Goal: Task Accomplishment & Management: Manage account settings

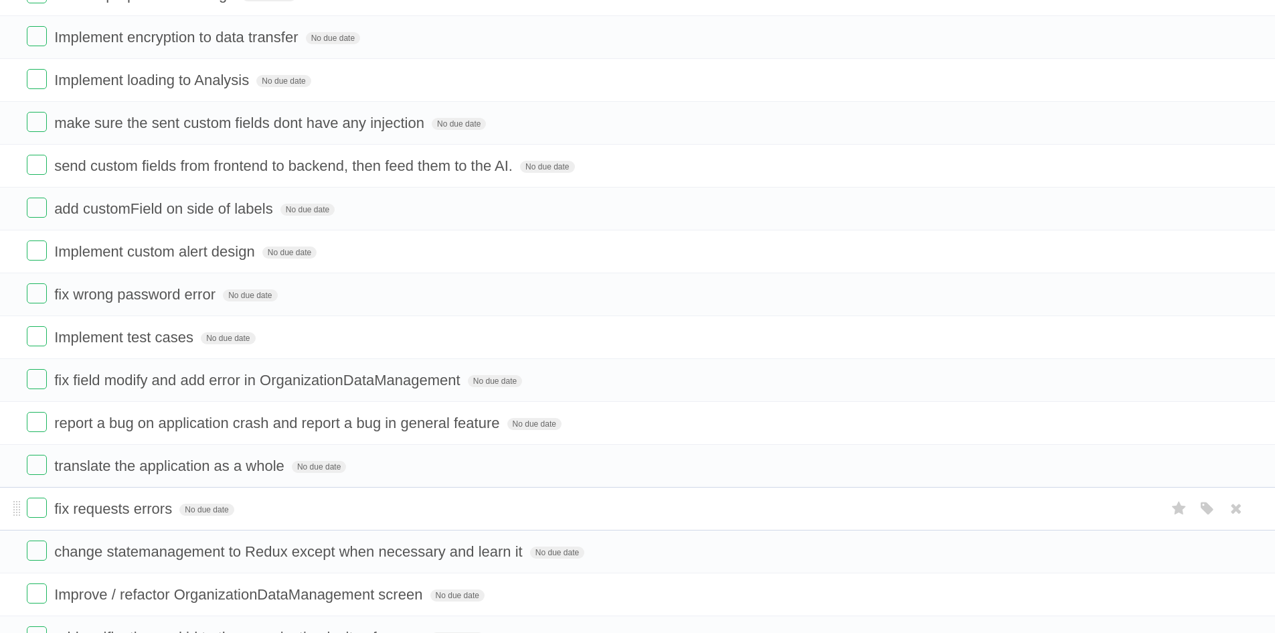
scroll to position [268, 0]
click at [1204, 416] on icon "button" at bounding box center [1207, 421] width 19 height 17
click at [1101, 418] on label "Blue" at bounding box center [1095, 421] width 15 height 15
click at [675, 437] on li "report a bug on application crash and report a bug in general feature No due da…" at bounding box center [637, 422] width 1275 height 44
click at [1205, 416] on icon "button" at bounding box center [1207, 421] width 19 height 17
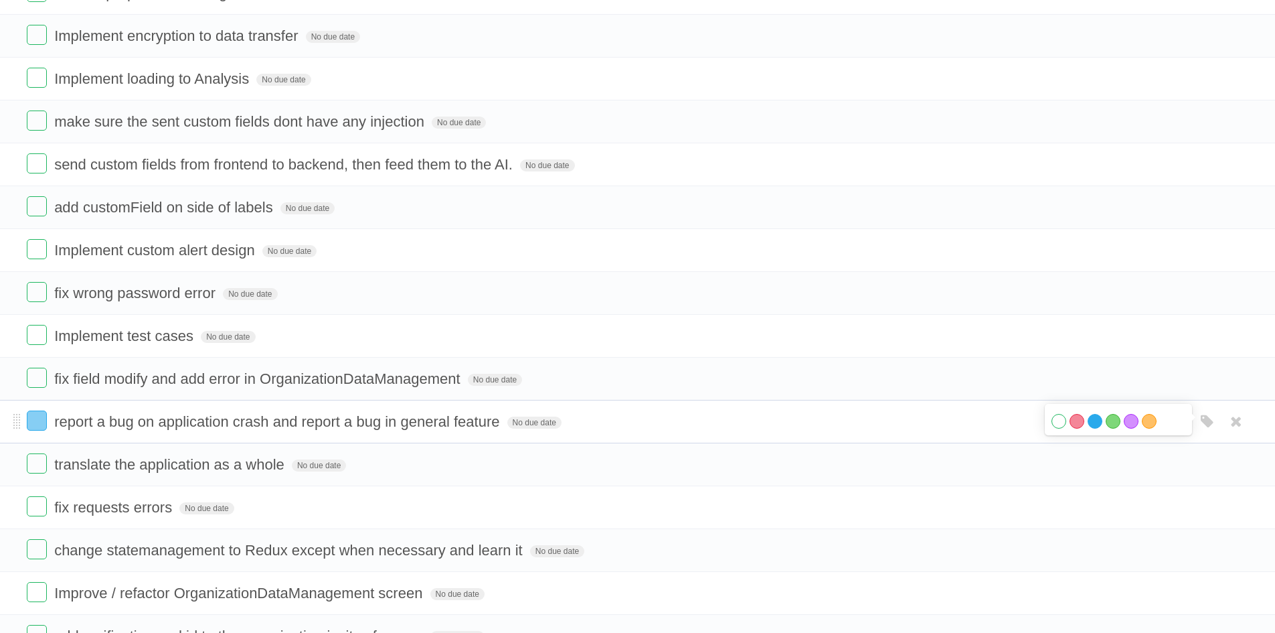
click at [1101, 423] on label "Blue" at bounding box center [1095, 421] width 15 height 15
click at [1098, 423] on label "Blue" at bounding box center [1095, 421] width 15 height 15
click at [1075, 419] on label "Red" at bounding box center [1077, 421] width 15 height 15
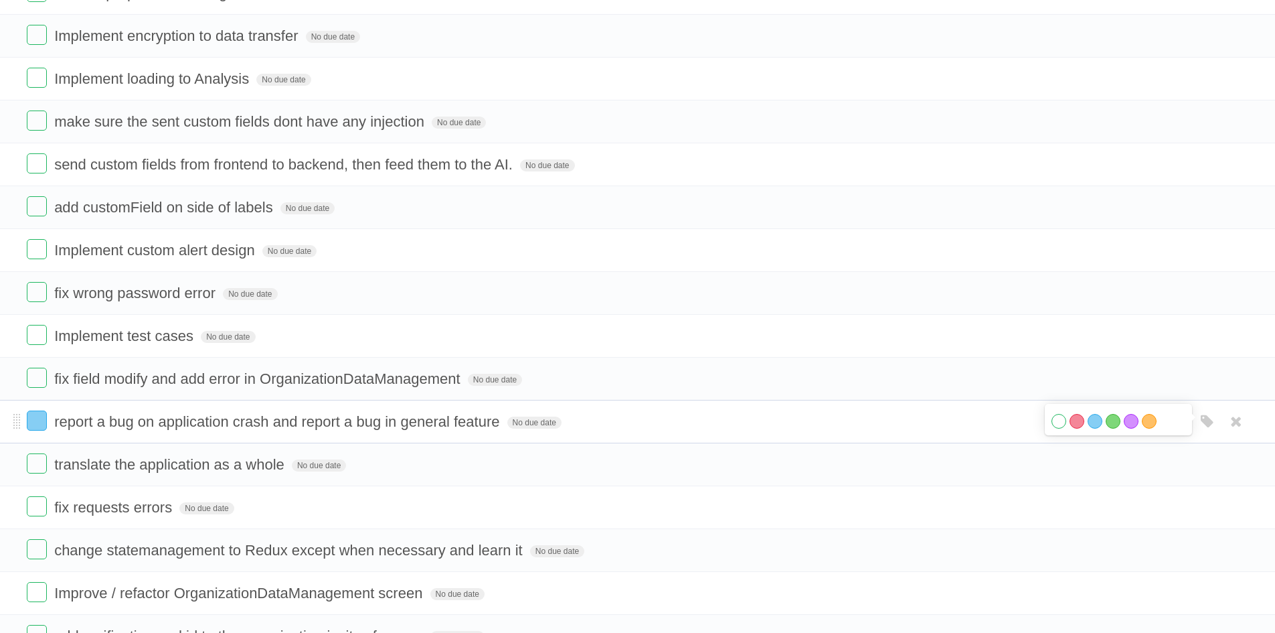
click at [961, 431] on form "report a bug on application crash and report a bug in general feature No due da…" at bounding box center [638, 421] width 1222 height 22
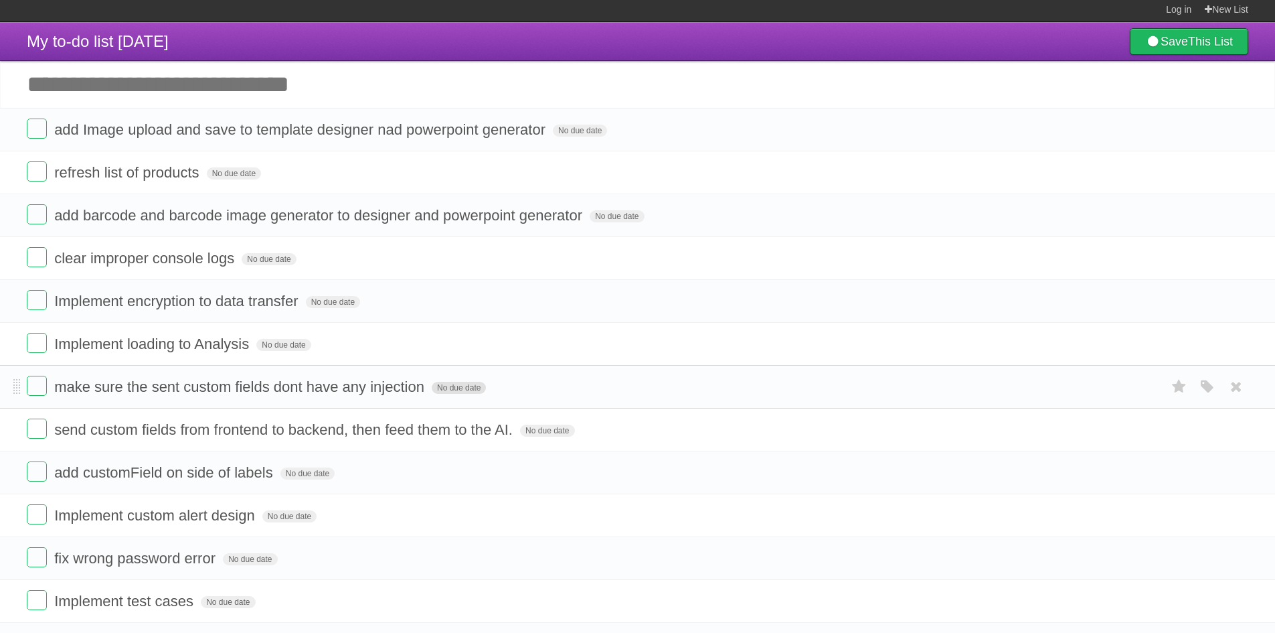
scroll to position [0, 0]
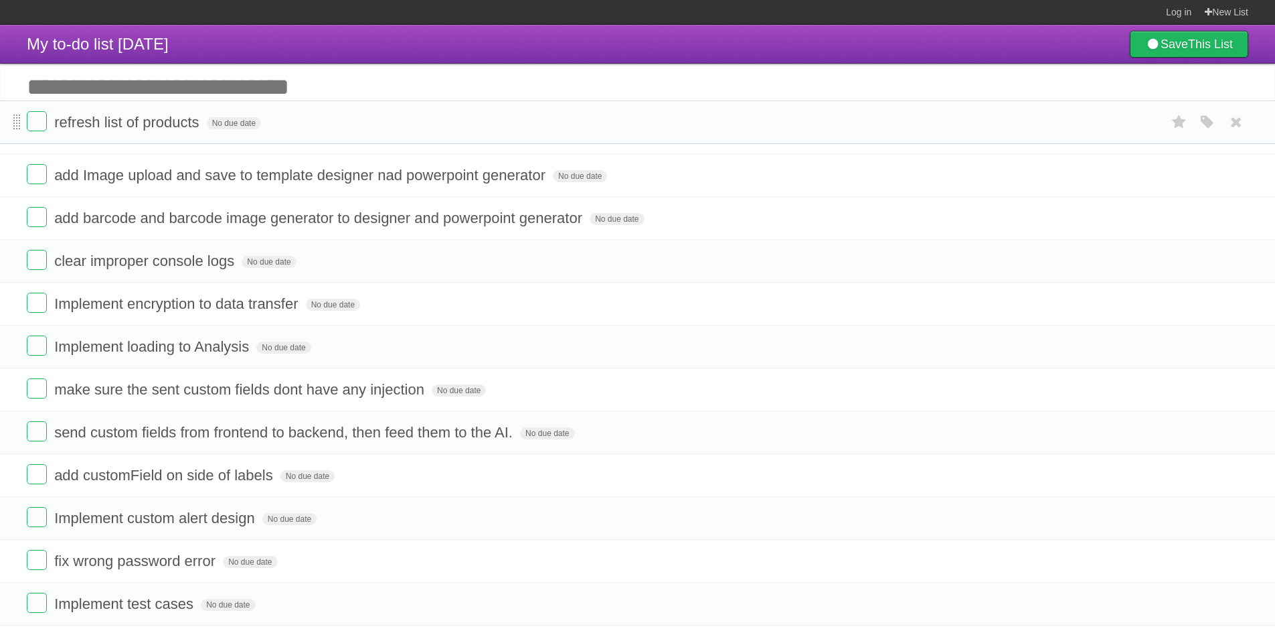
drag, startPoint x: 19, startPoint y: 177, endPoint x: 16, endPoint y: 123, distance: 54.3
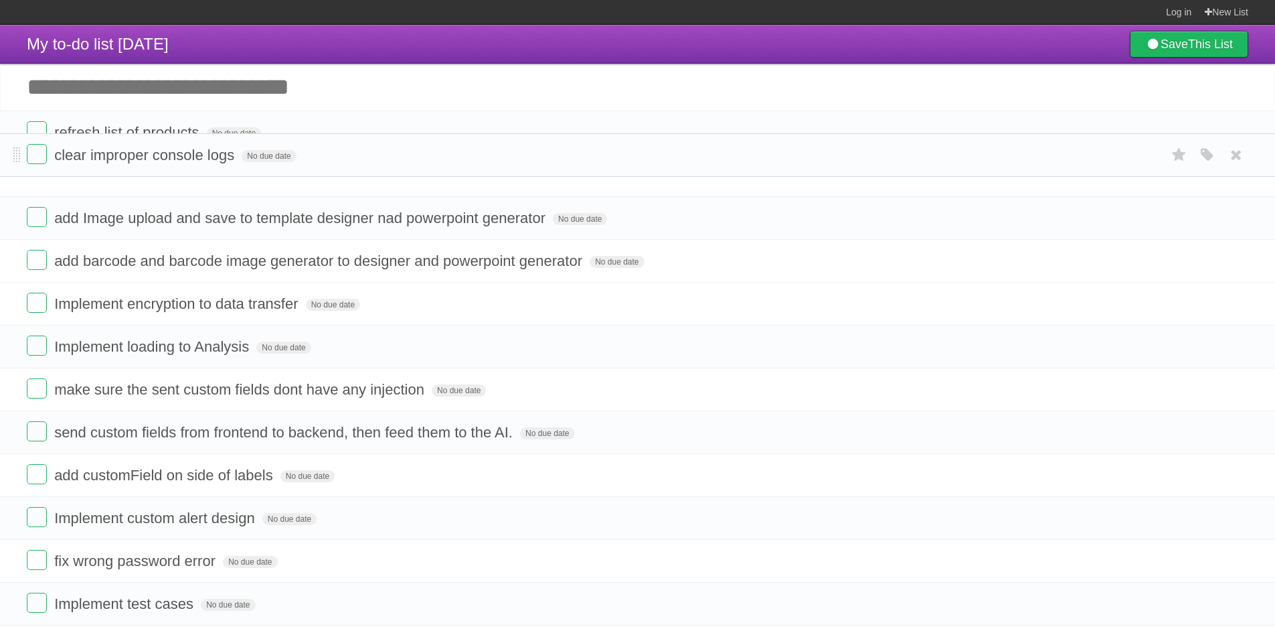
drag, startPoint x: 19, startPoint y: 268, endPoint x: 21, endPoint y: 161, distance: 107.1
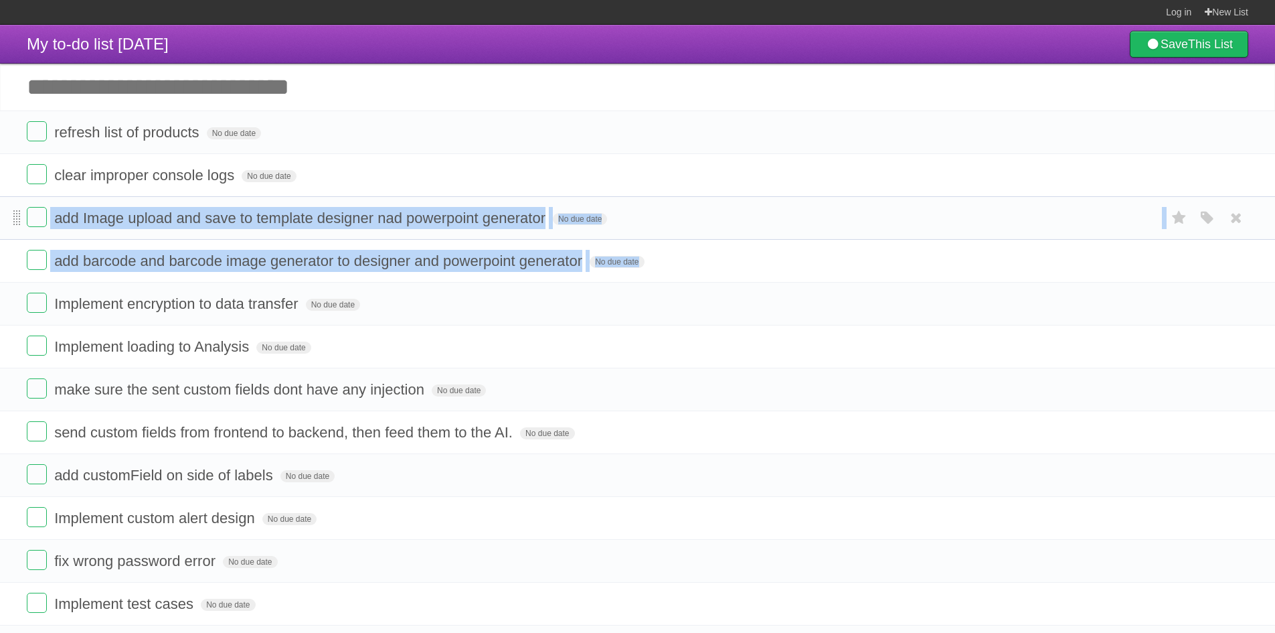
drag, startPoint x: 21, startPoint y: 311, endPoint x: 15, endPoint y: 225, distance: 86.6
drag, startPoint x: 15, startPoint y: 291, endPoint x: 23, endPoint y: 230, distance: 61.5
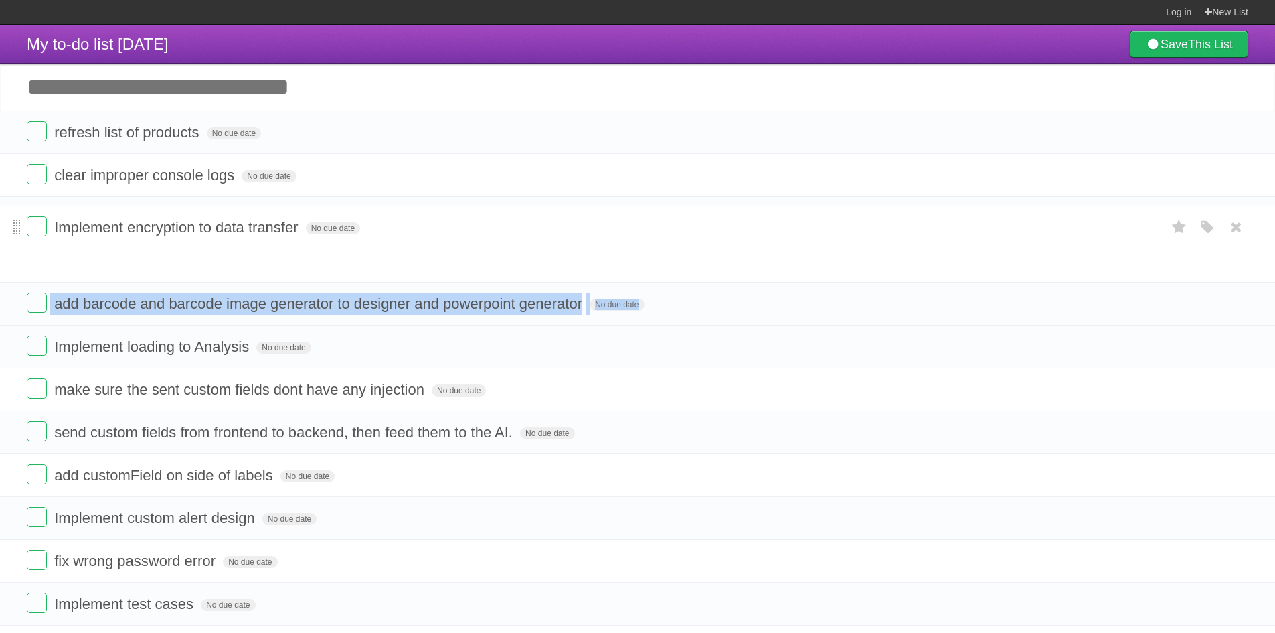
drag, startPoint x: 18, startPoint y: 303, endPoint x: 20, endPoint y: 214, distance: 89.1
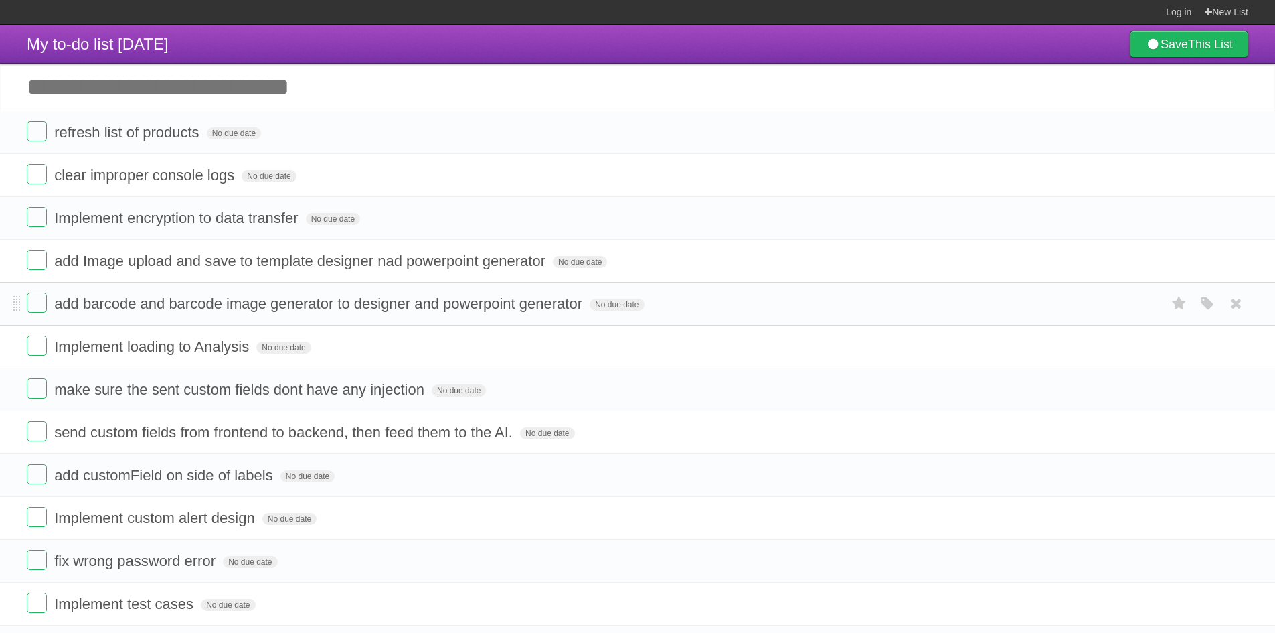
click at [147, 323] on li "add barcode and barcode image generator to designer and powerpoint generator No…" at bounding box center [637, 304] width 1275 height 44
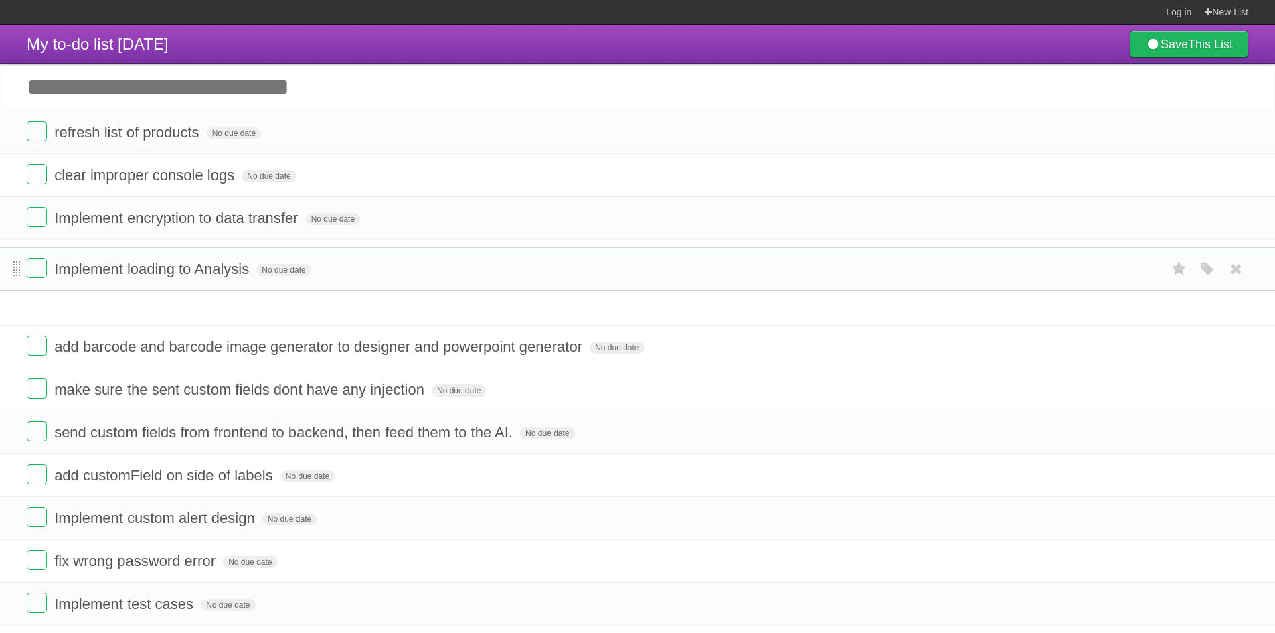
drag, startPoint x: 18, startPoint y: 349, endPoint x: 18, endPoint y: 270, distance: 79.0
drag, startPoint x: 18, startPoint y: 307, endPoint x: 17, endPoint y: 265, distance: 41.5
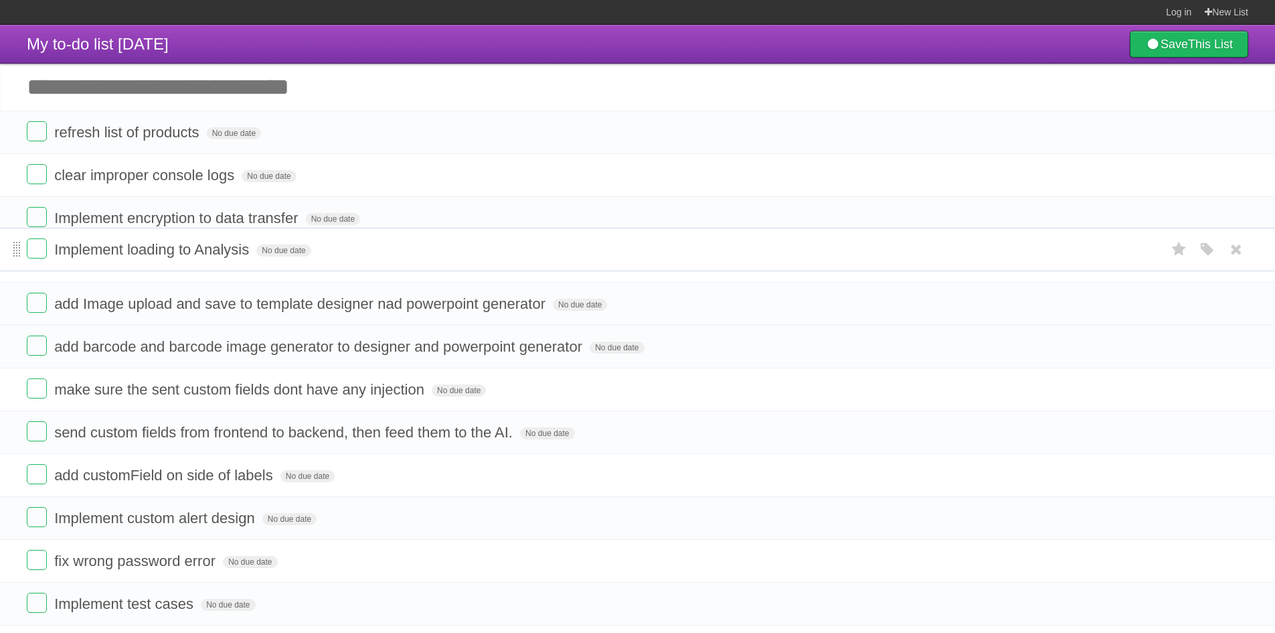
drag, startPoint x: 17, startPoint y: 301, endPoint x: 17, endPoint y: 246, distance: 55.6
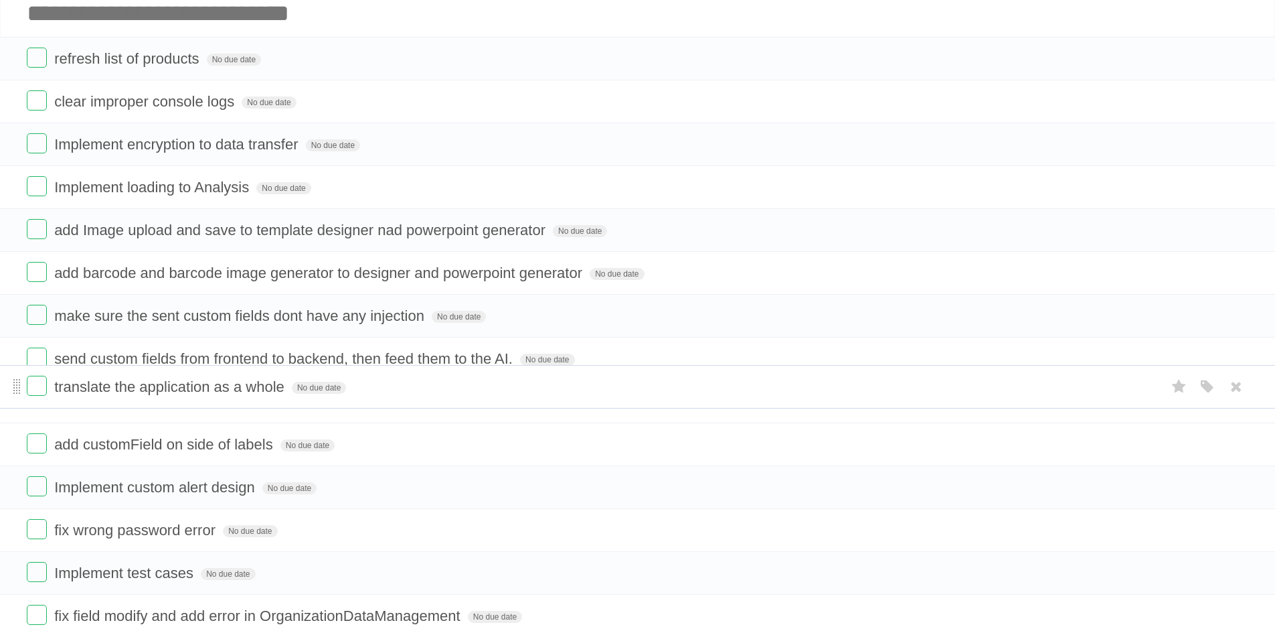
scroll to position [67, 0]
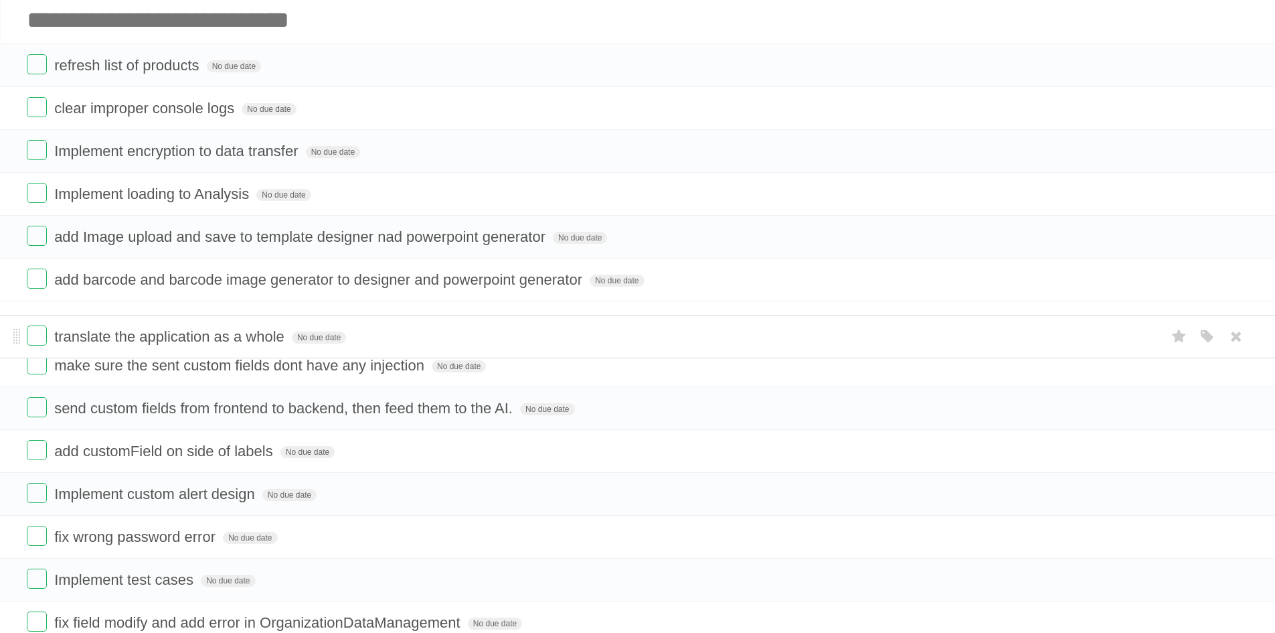
drag, startPoint x: 20, startPoint y: 334, endPoint x: 10, endPoint y: 330, distance: 10.8
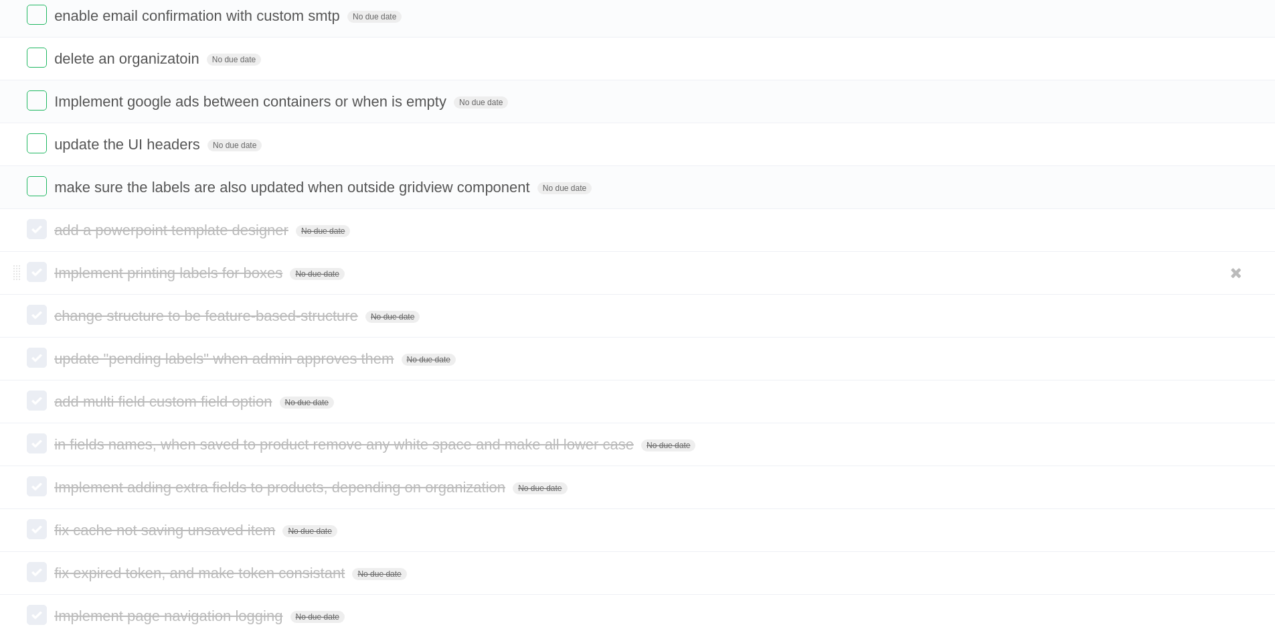
scroll to position [1071, 0]
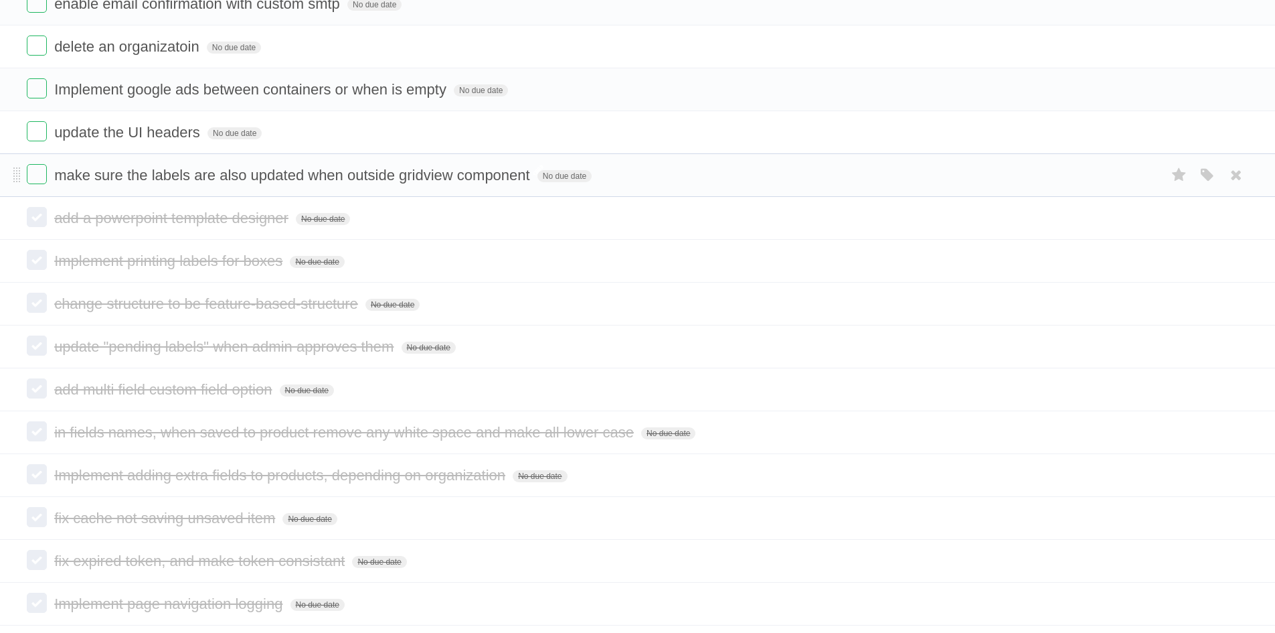
click at [162, 178] on span "make sure the labels are also updated when outside gridview component" at bounding box center [293, 175] width 479 height 17
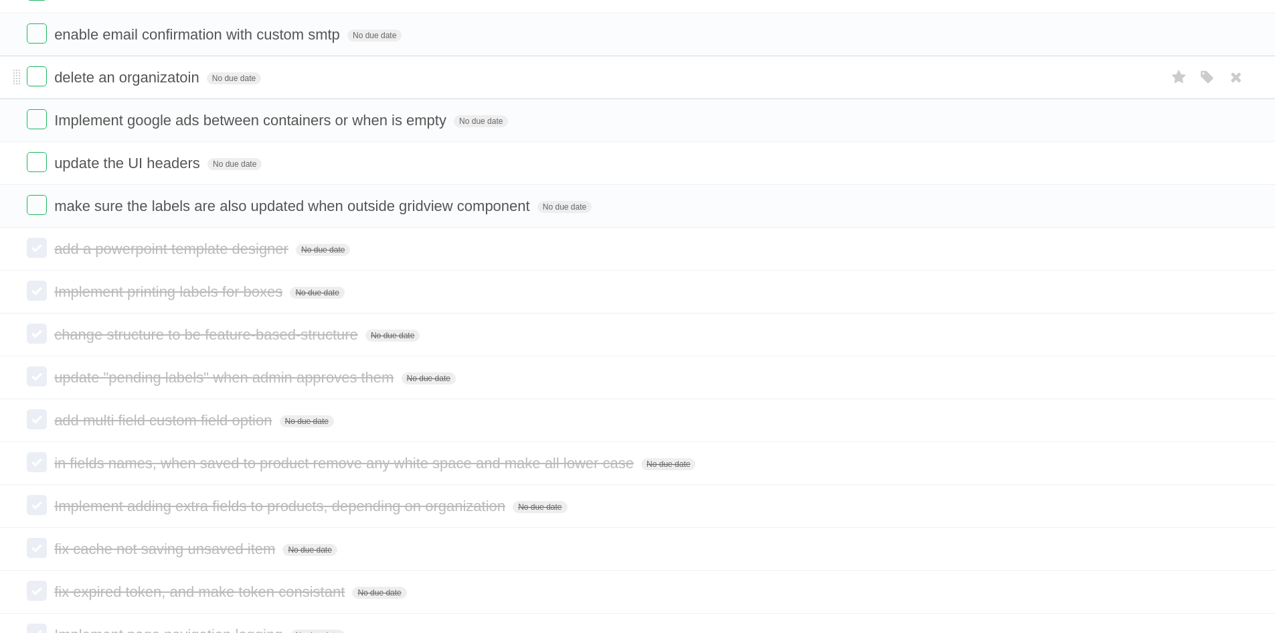
scroll to position [937, 0]
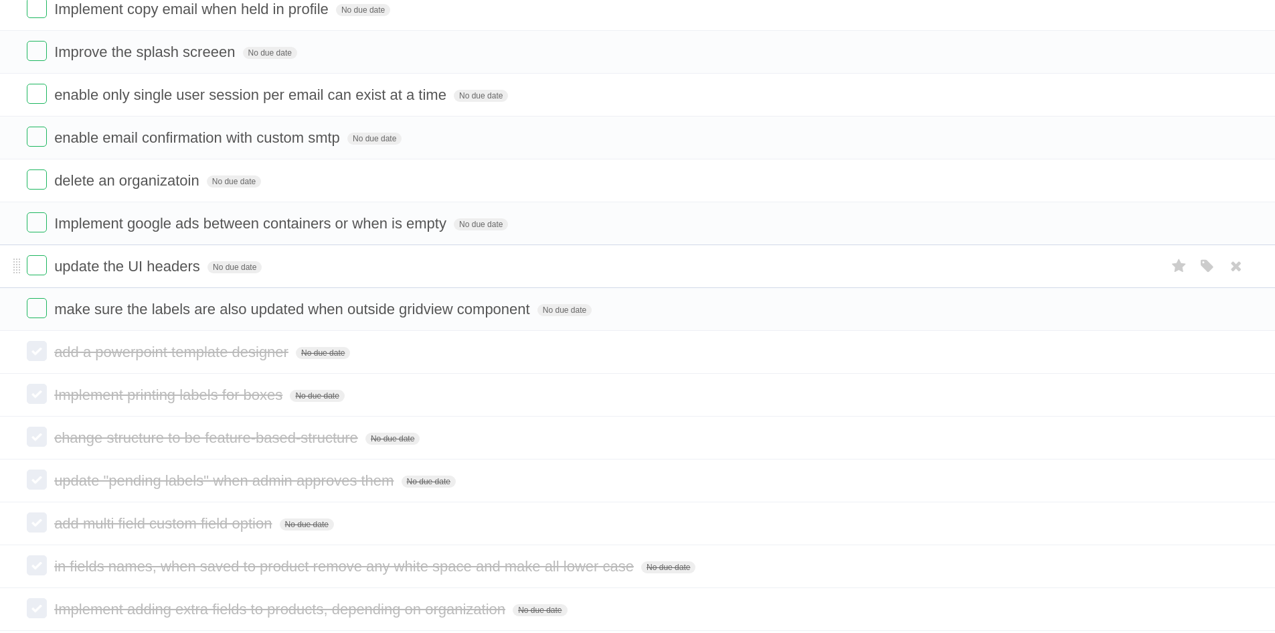
click at [117, 256] on form "update the UI headers No due date White Red Blue Green Purple Orange" at bounding box center [638, 266] width 1222 height 22
click at [118, 266] on span "update the UI headers" at bounding box center [128, 266] width 149 height 17
click at [152, 219] on span "Implement google ads between containers or when is empty" at bounding box center [252, 223] width 396 height 17
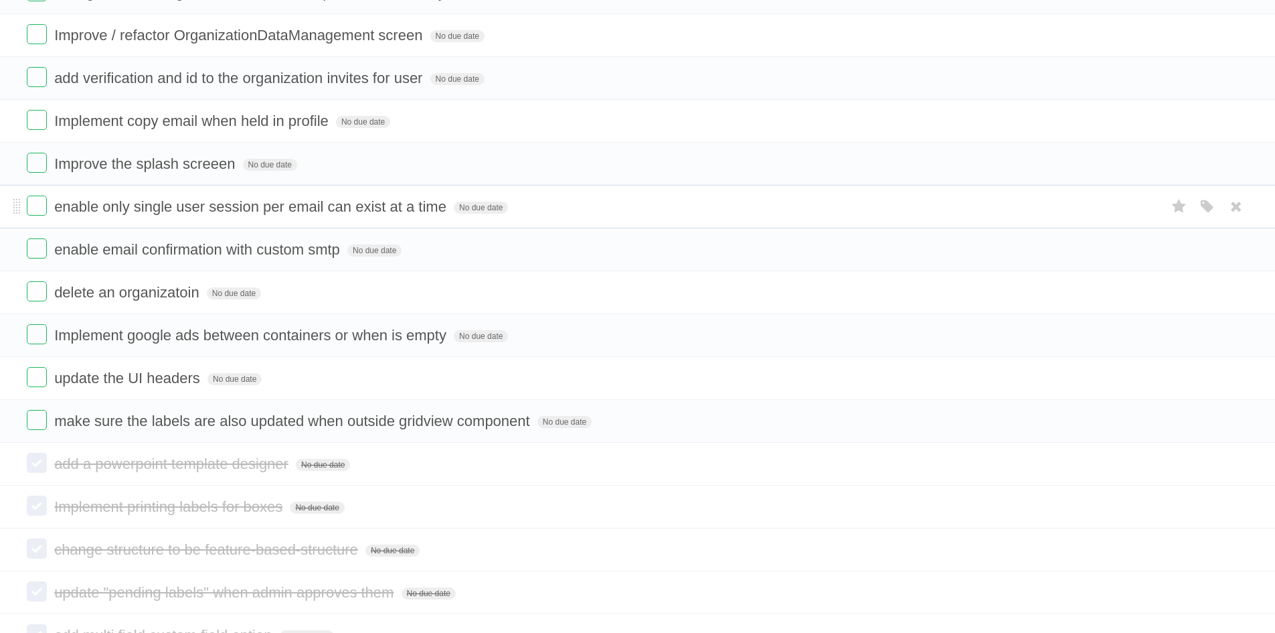
scroll to position [803, 0]
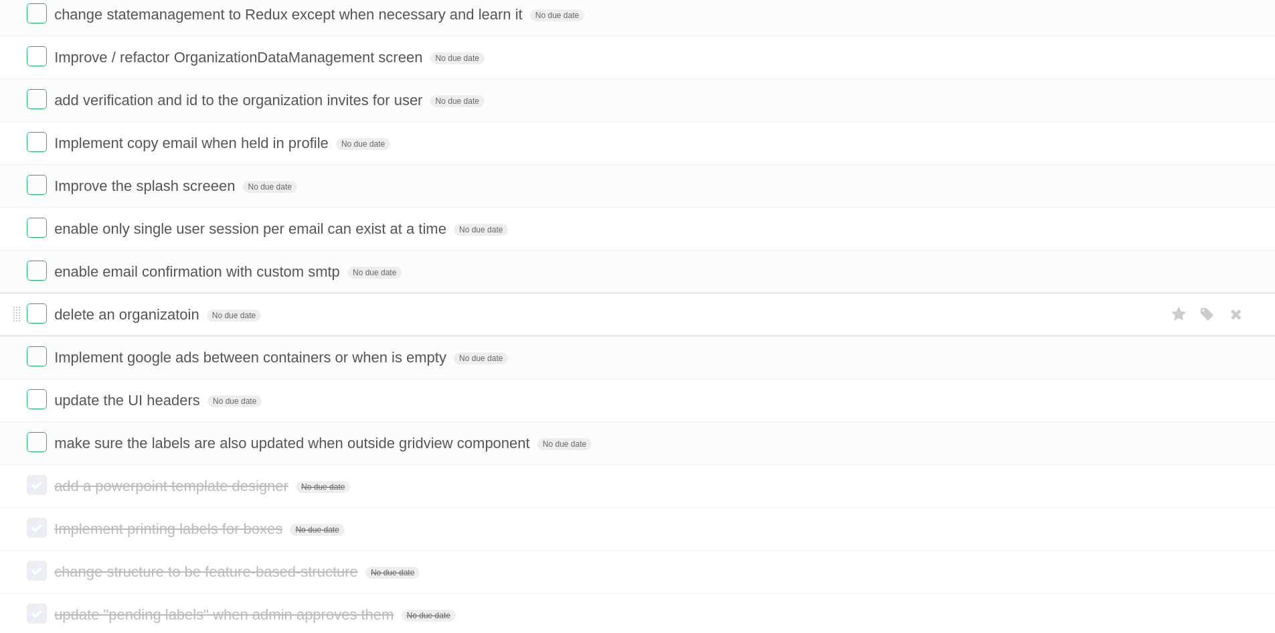
click at [149, 308] on span "delete an organizatoin" at bounding box center [128, 314] width 149 height 17
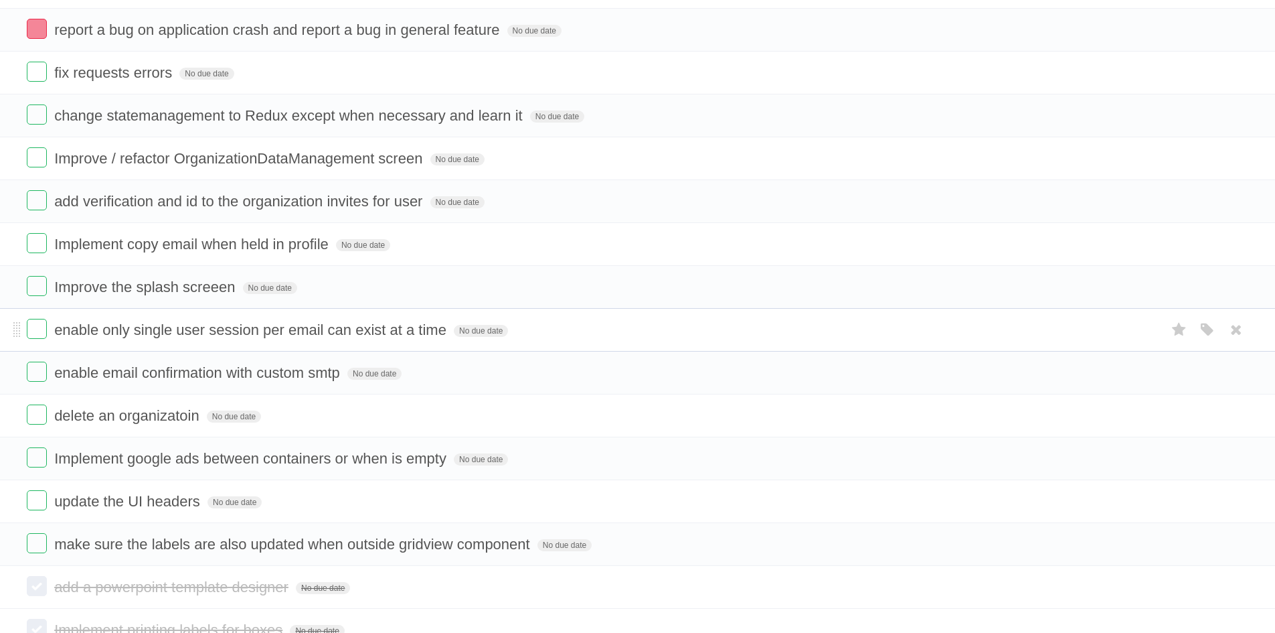
scroll to position [670, 0]
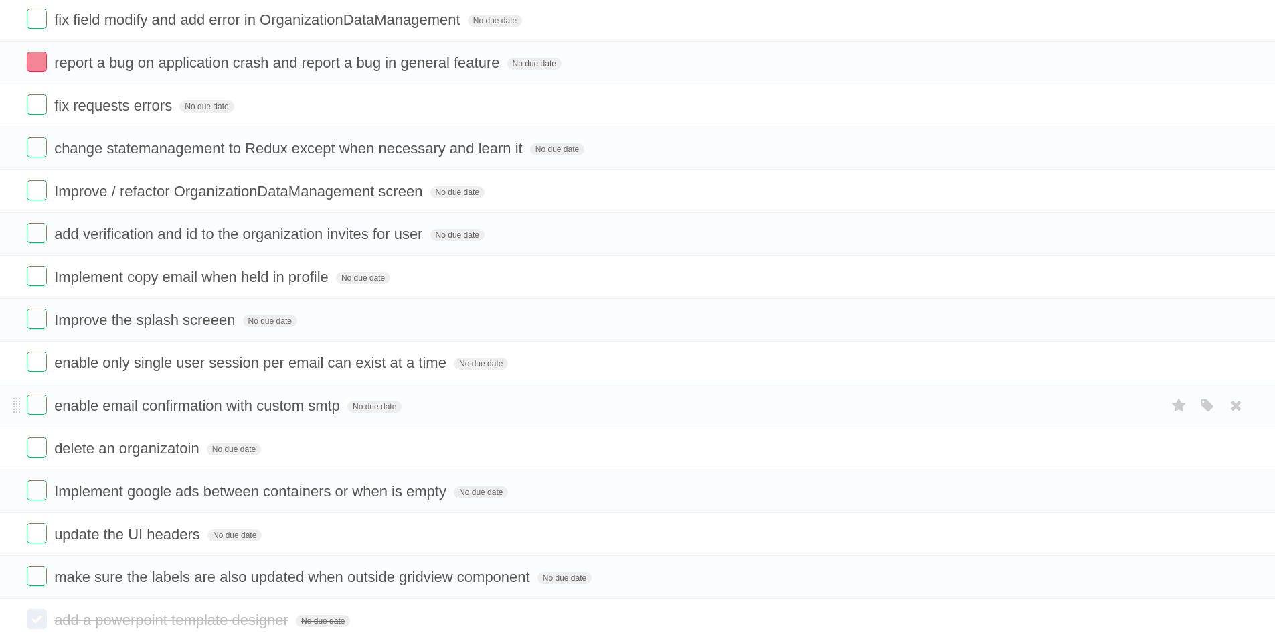
click at [137, 407] on span "enable email confirmation with custom smtp" at bounding box center [198, 405] width 289 height 17
click at [139, 354] on form "enable only single user session per email can exist at a time No due date White…" at bounding box center [638, 362] width 1222 height 22
click at [137, 364] on span "enable only single user session per email can exist at a time" at bounding box center [252, 362] width 396 height 17
click at [147, 322] on span "Improve the splash screeen" at bounding box center [146, 319] width 184 height 17
click at [164, 283] on span "Implement copy email when held in profile" at bounding box center [193, 276] width 278 height 17
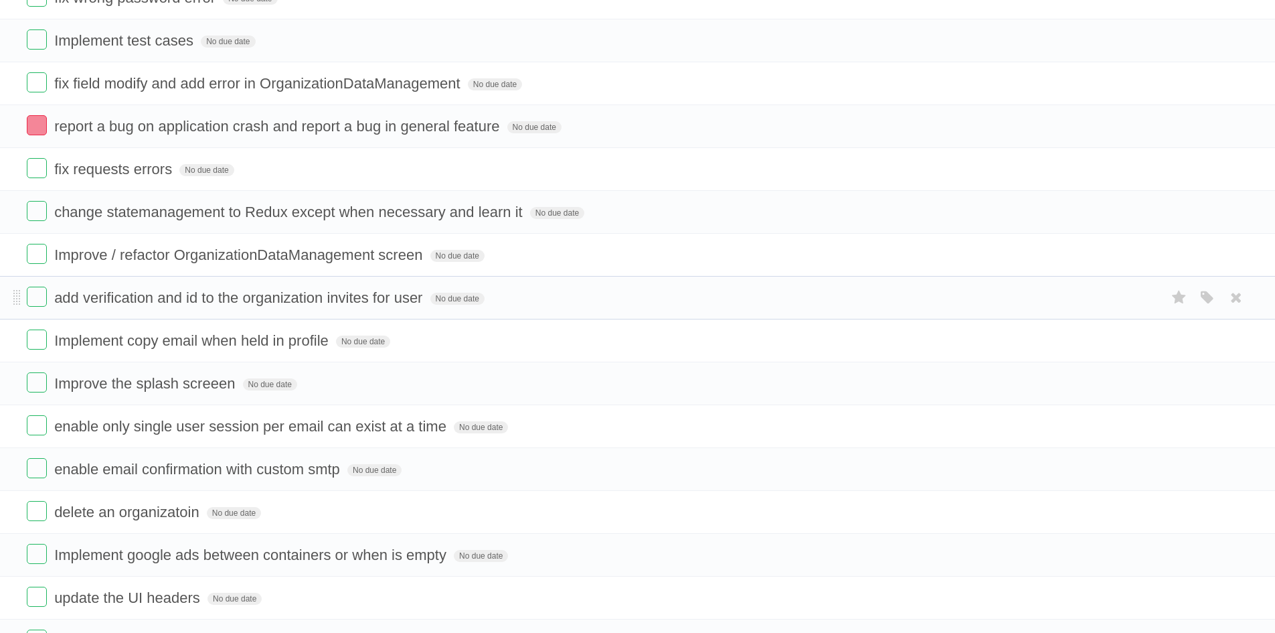
scroll to position [603, 0]
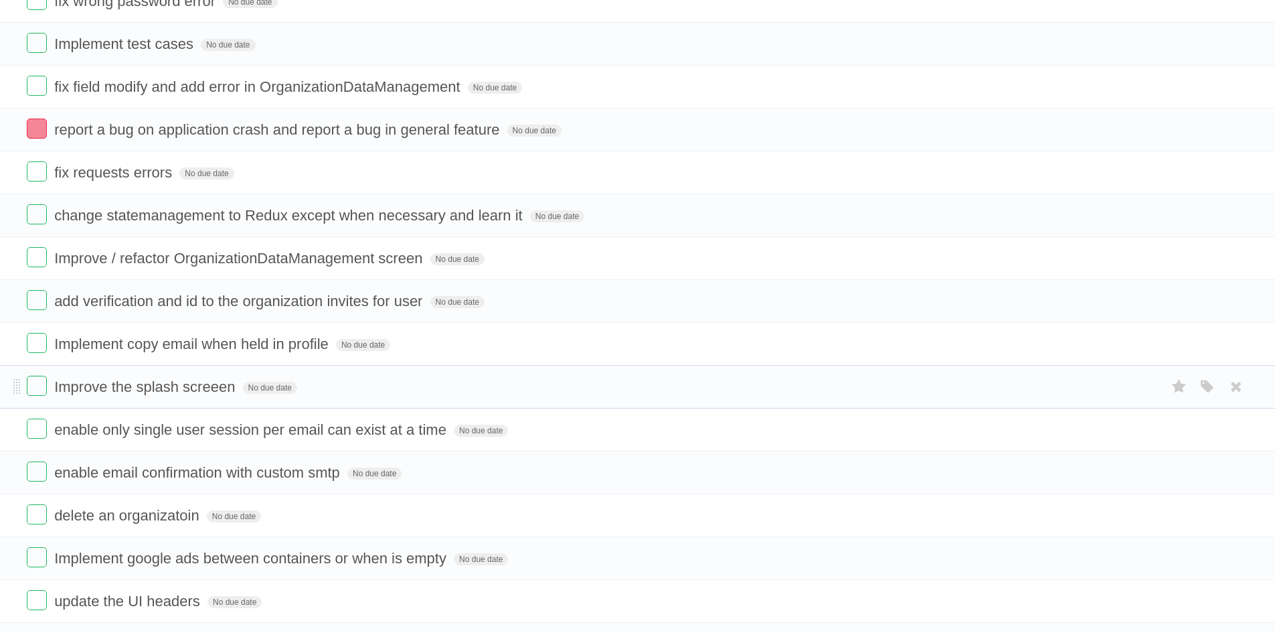
click at [211, 398] on form "Improve the splash screeen No due date White Red Blue Green Purple Orange" at bounding box center [638, 387] width 1222 height 22
click at [252, 306] on span "add verification and id to the organization invites for user" at bounding box center [240, 301] width 372 height 17
click at [131, 256] on span "Improve / refactor OrganizationDataManagement screen" at bounding box center [240, 258] width 372 height 17
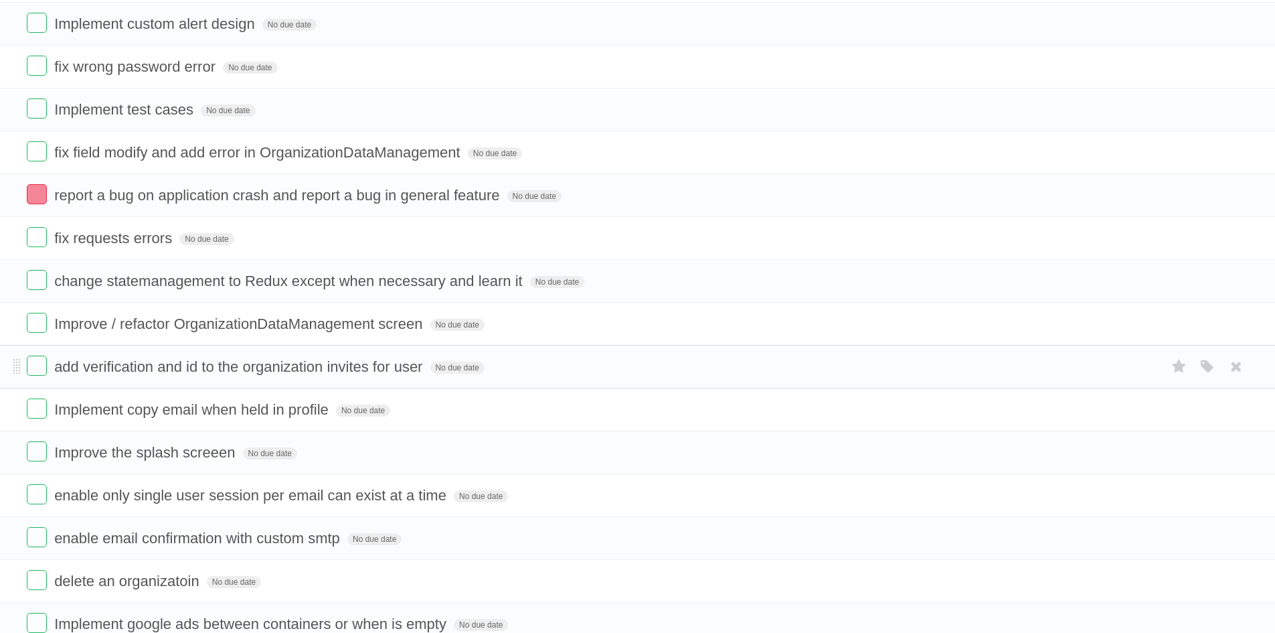
scroll to position [536, 0]
click at [143, 278] on span "change statemanagement to Redux except when necessary and learn it" at bounding box center [290, 282] width 472 height 17
click at [133, 238] on span "fix requests errors" at bounding box center [114, 239] width 121 height 17
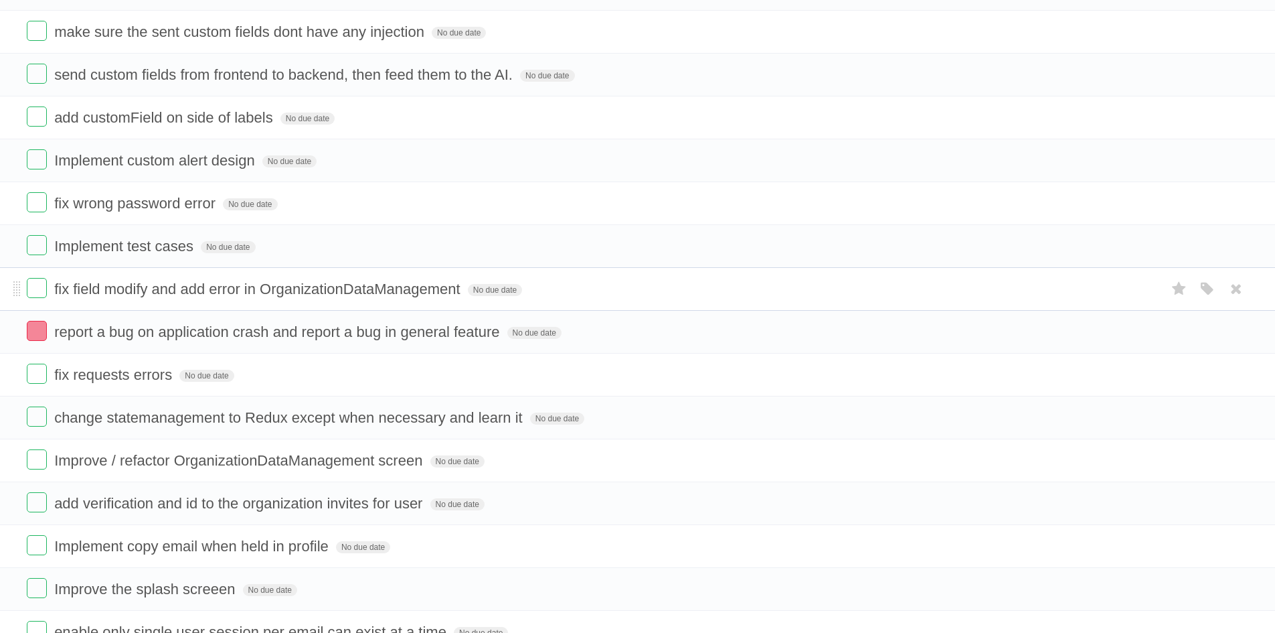
scroll to position [335, 0]
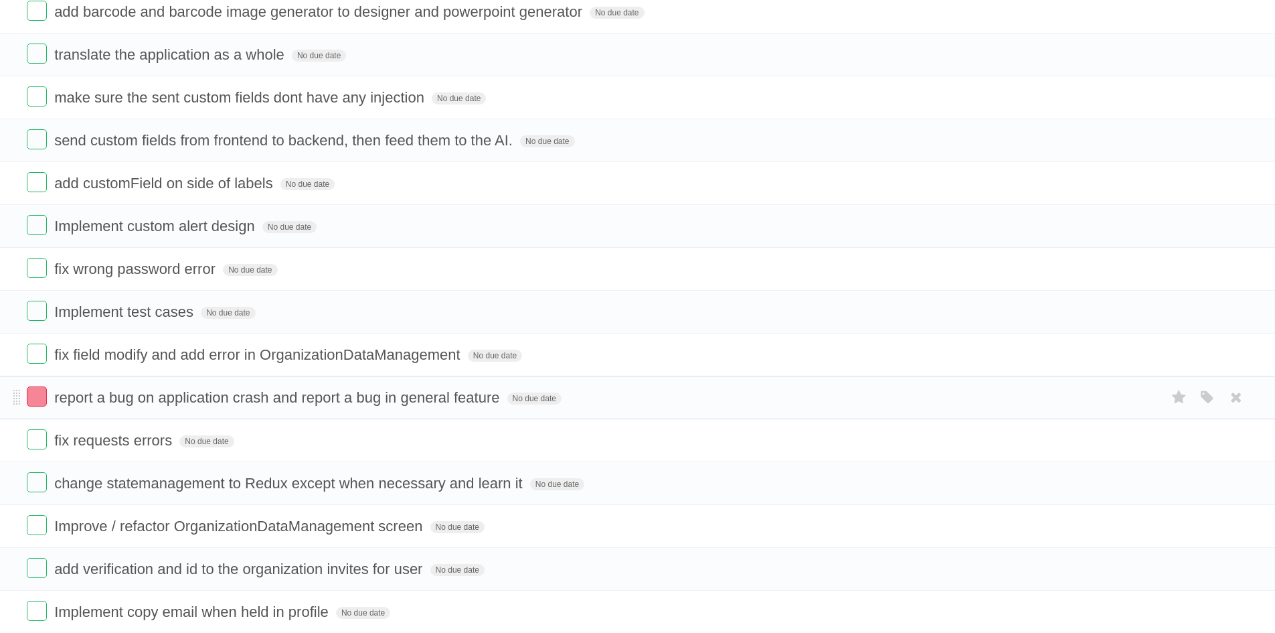
click at [141, 389] on form "report a bug on application crash and report a bug in general feature No due da…" at bounding box center [638, 397] width 1222 height 22
click at [152, 390] on span "report a bug on application crash and report a bug in general feature" at bounding box center [278, 397] width 449 height 17
click at [127, 347] on form "fix field modify and add error in OrganizationDataManagement No due date White …" at bounding box center [638, 354] width 1222 height 22
click at [128, 356] on span "fix field modify and add error in OrganizationDataManagement" at bounding box center [259, 354] width 410 height 17
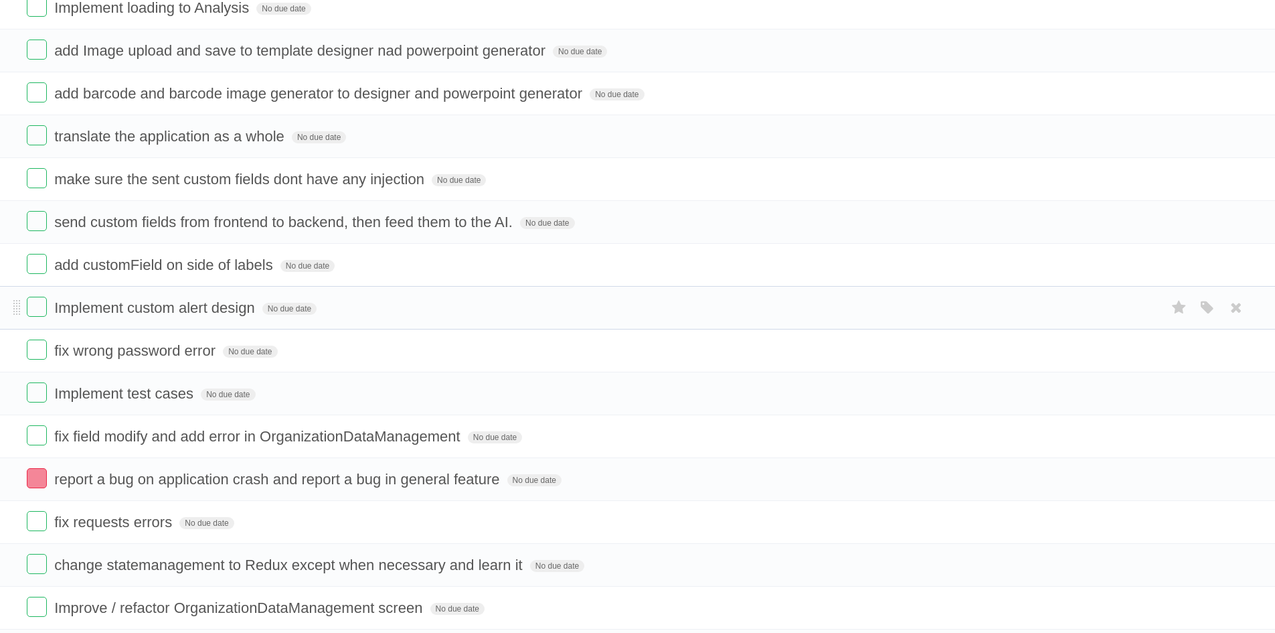
scroll to position [201, 0]
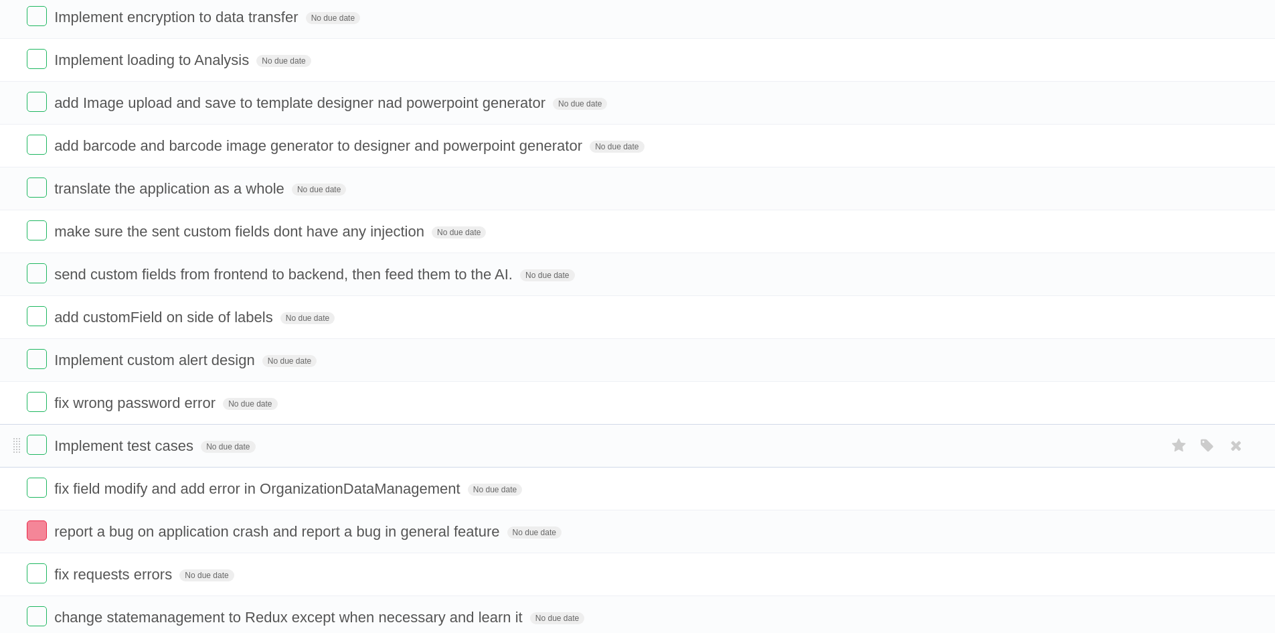
click at [104, 438] on form "Implement test cases No due date White Red Blue Green Purple Orange" at bounding box center [638, 446] width 1222 height 22
click at [109, 443] on span "Implement test cases" at bounding box center [125, 445] width 143 height 17
click at [138, 407] on span "fix wrong password error" at bounding box center [136, 402] width 165 height 17
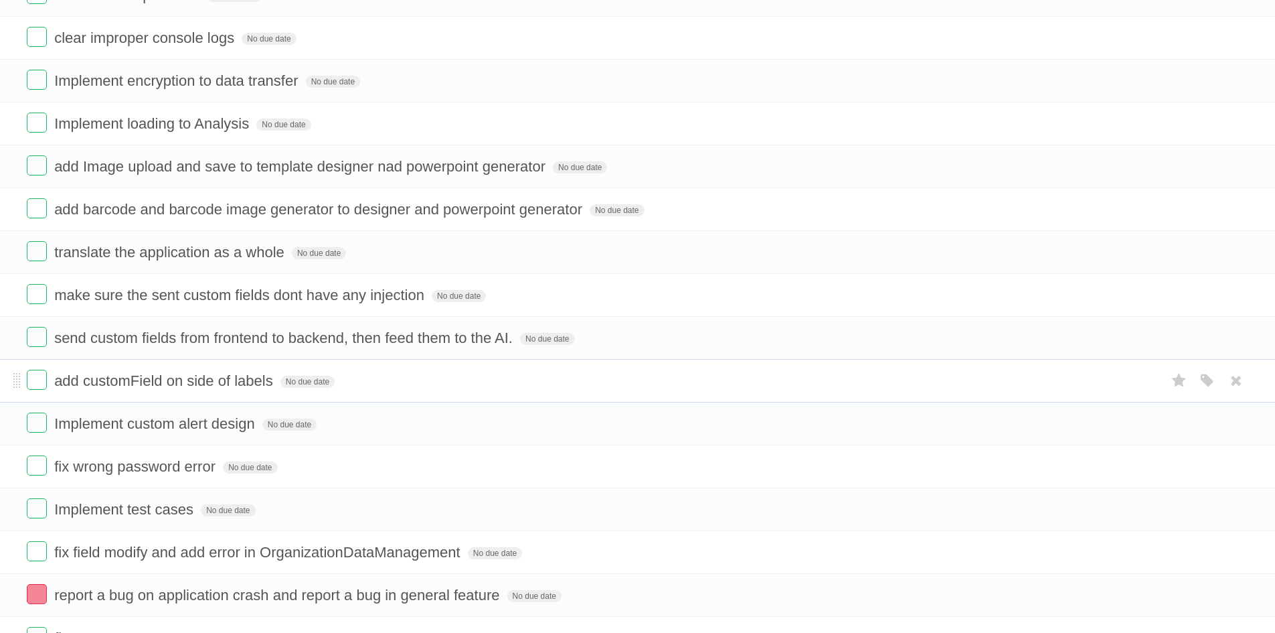
scroll to position [134, 0]
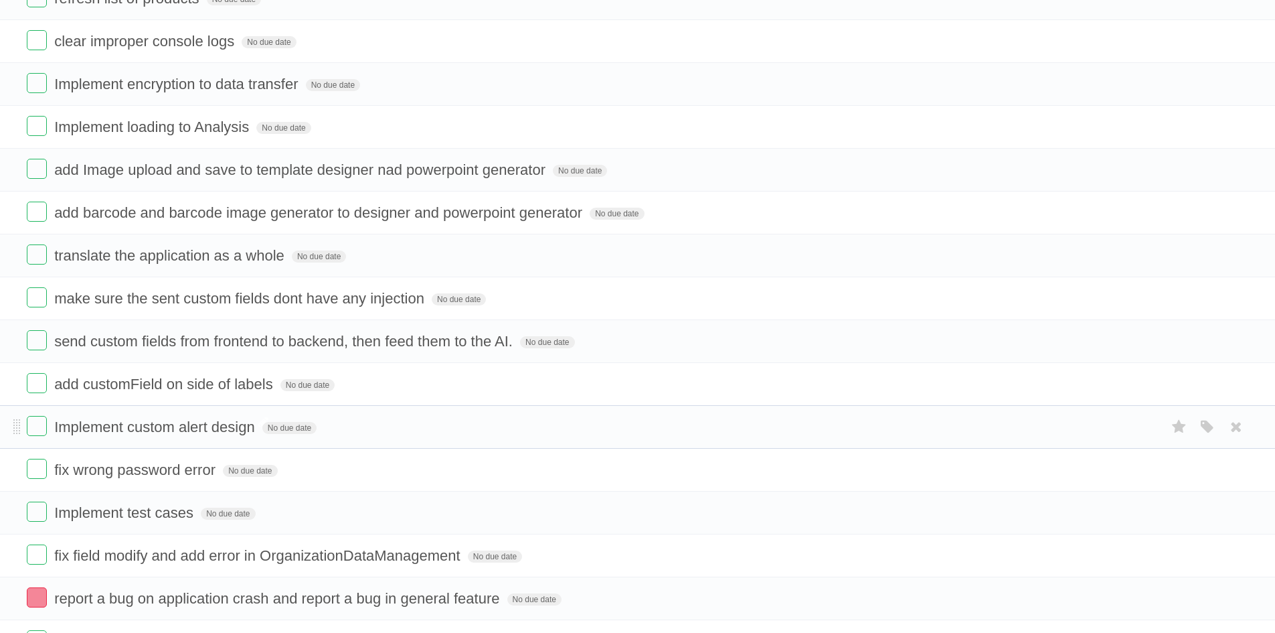
click at [145, 430] on span "Implement custom alert design" at bounding box center [156, 426] width 204 height 17
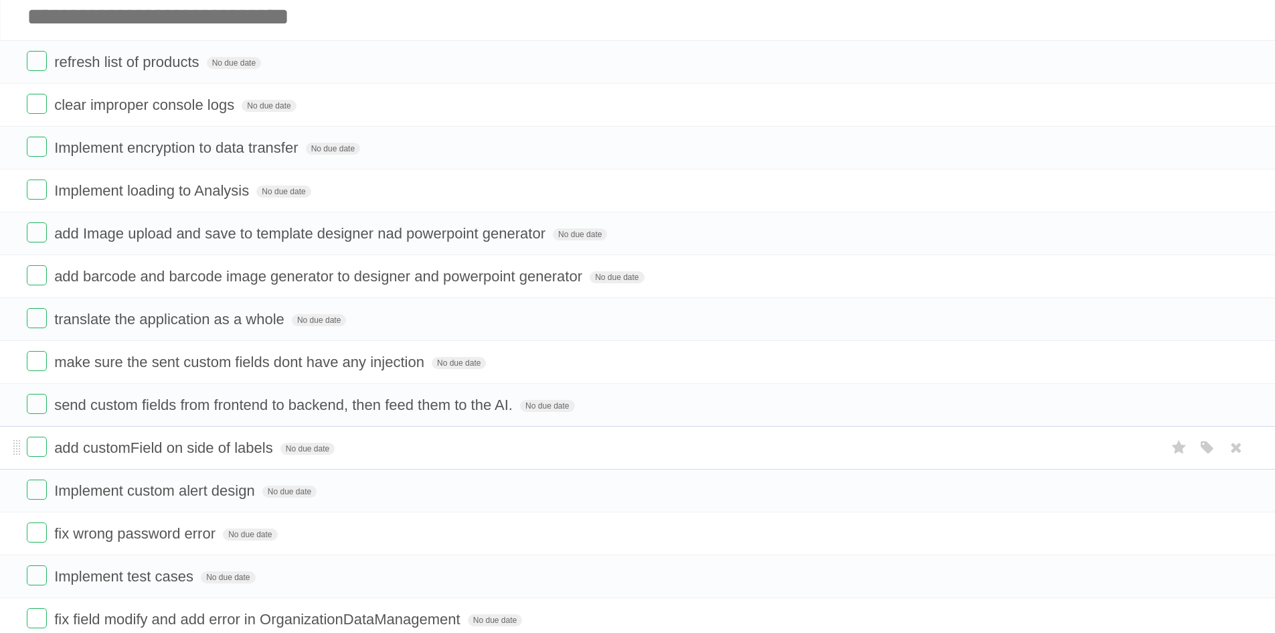
scroll to position [67, 0]
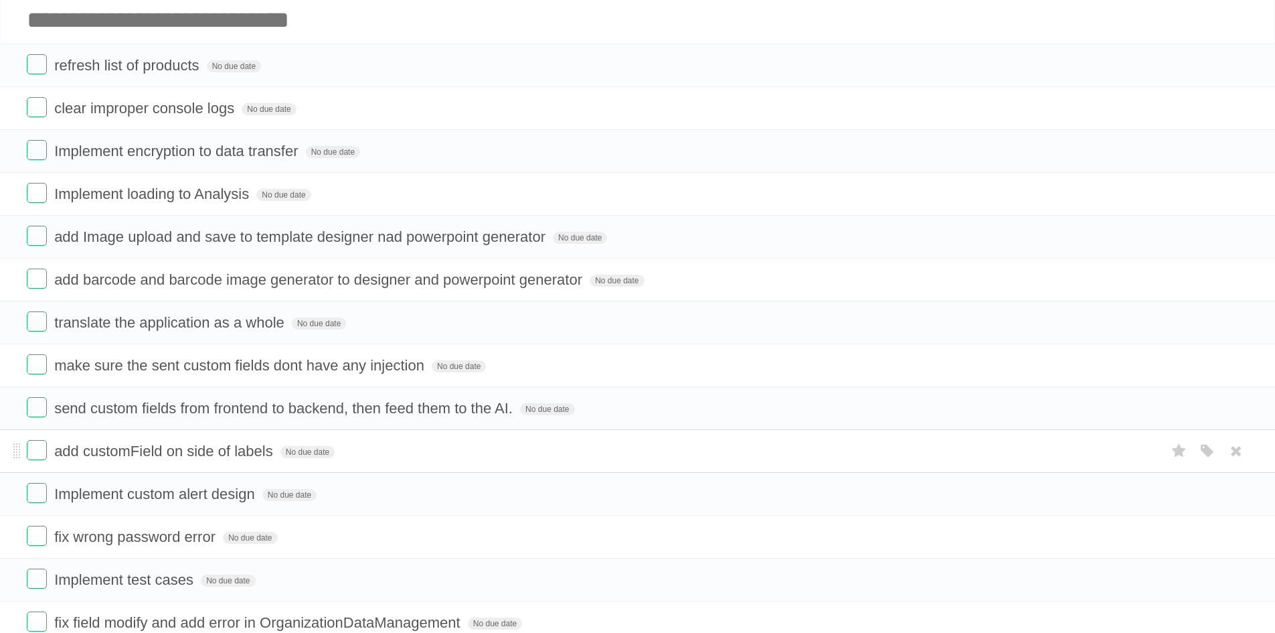
click at [167, 447] on span "add customField on side of labels" at bounding box center [165, 451] width 222 height 17
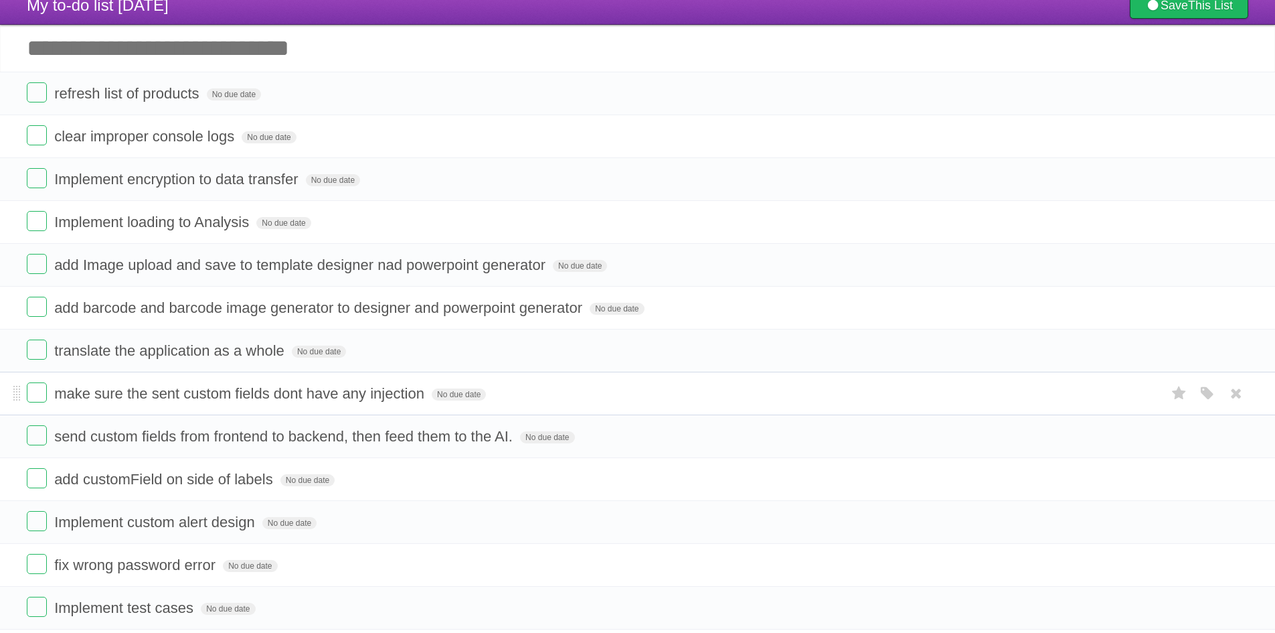
scroll to position [0, 0]
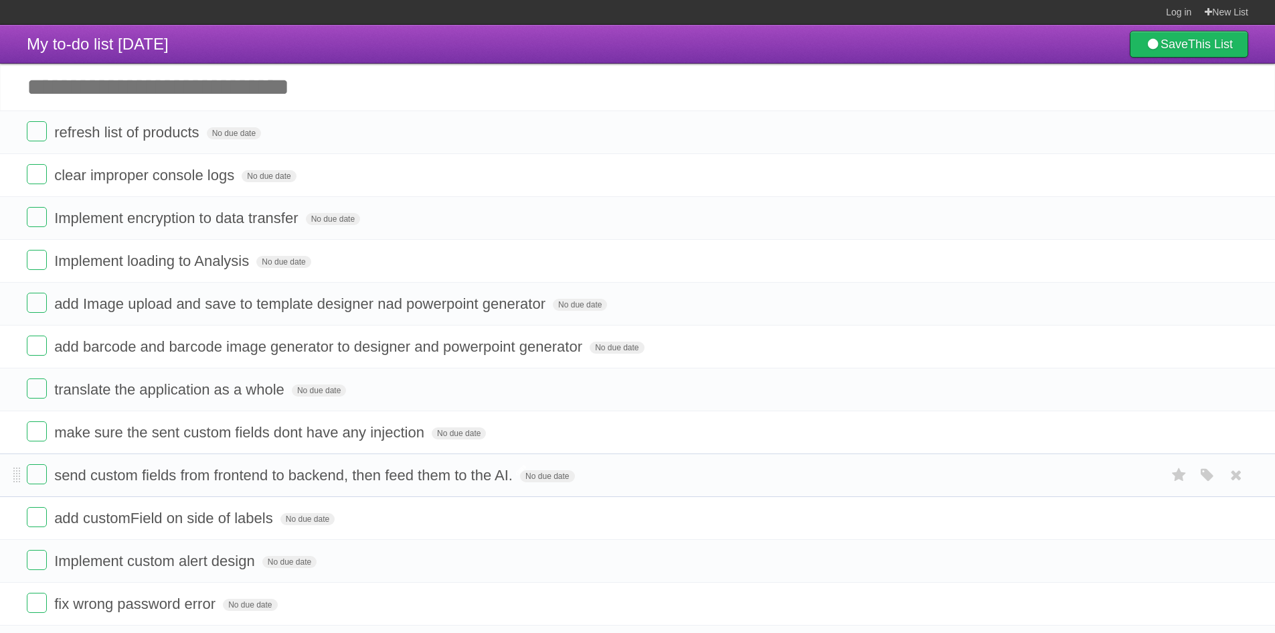
click at [196, 477] on span "send custom fields from frontend to backend, then feed them to the AI." at bounding box center [285, 475] width 462 height 17
click at [165, 443] on form "make sure the sent custom fields dont have any injection No due date White Red …" at bounding box center [638, 432] width 1222 height 22
click at [165, 438] on span "make sure the sent custom fields dont have any injection" at bounding box center [241, 432] width 374 height 17
click at [152, 390] on span "translate the application as a whole" at bounding box center [171, 389] width 234 height 17
click at [162, 348] on span "add barcode and barcode image generator to designer and powerpoint generator" at bounding box center [320, 346] width 532 height 17
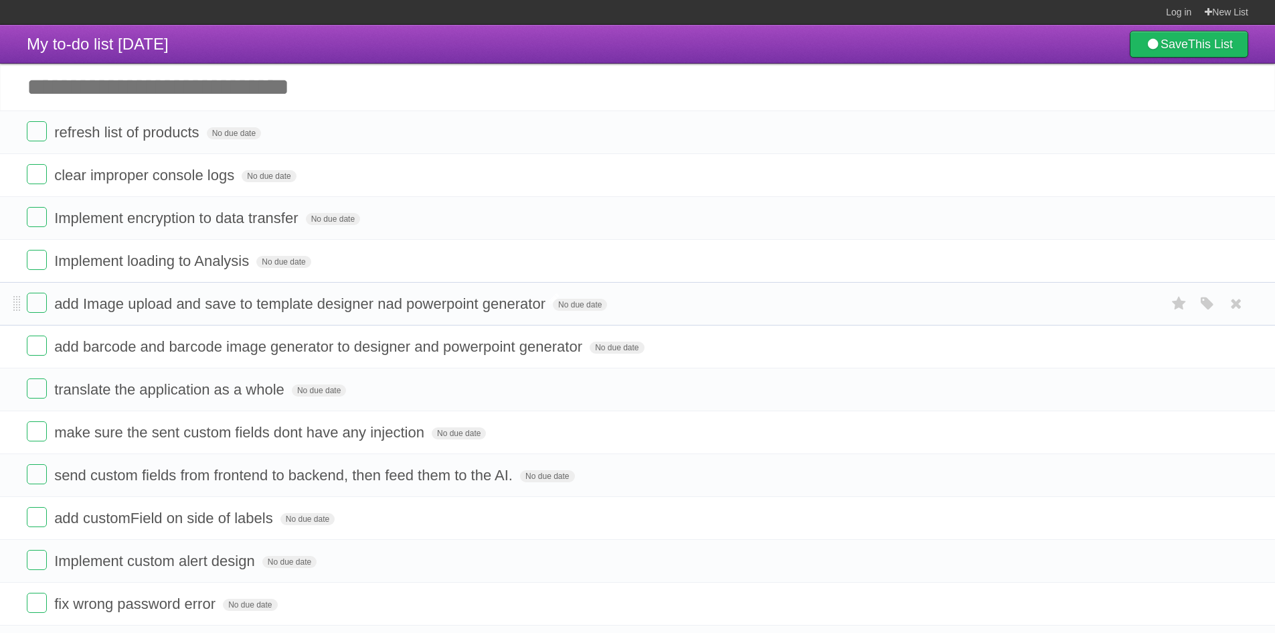
click at [161, 303] on span "add Image upload and save to template designer nad powerpoint generator" at bounding box center [301, 303] width 495 height 17
click at [135, 264] on span "Implement loading to Analysis" at bounding box center [153, 260] width 198 height 17
click at [163, 216] on span "Implement encryption to data transfer" at bounding box center [177, 218] width 247 height 17
click at [169, 173] on span "clear improper console logs" at bounding box center [145, 175] width 183 height 17
click at [175, 129] on span "refresh list of products" at bounding box center [128, 132] width 148 height 17
